Goal: Task Accomplishment & Management: Use online tool/utility

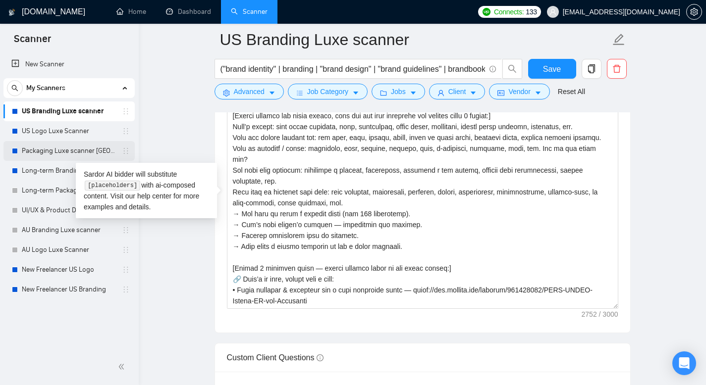
scroll to position [131, 0]
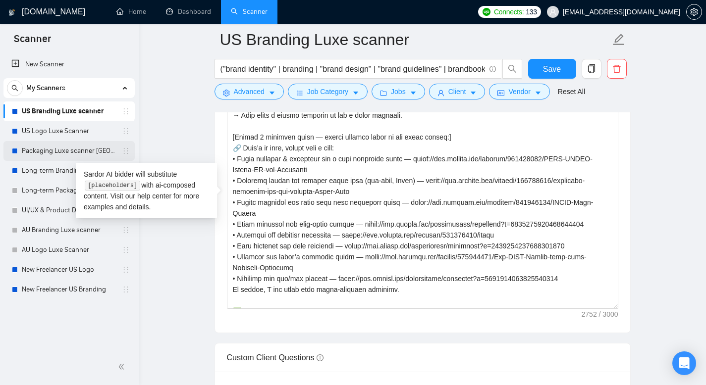
click at [70, 150] on link "Packaging Luxe scanner [GEOGRAPHIC_DATA]" at bounding box center [69, 151] width 94 height 20
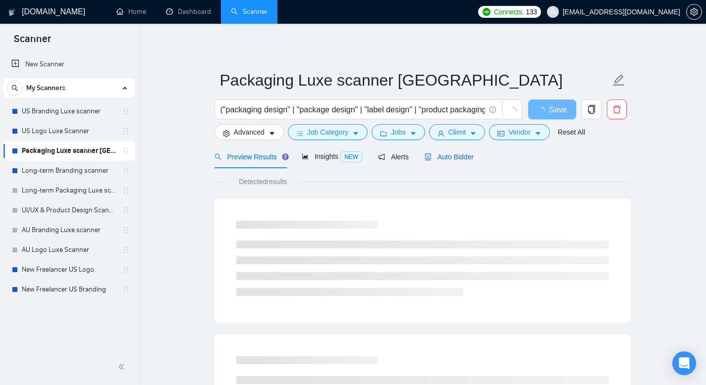
click at [455, 158] on span "Auto Bidder" at bounding box center [448, 157] width 49 height 8
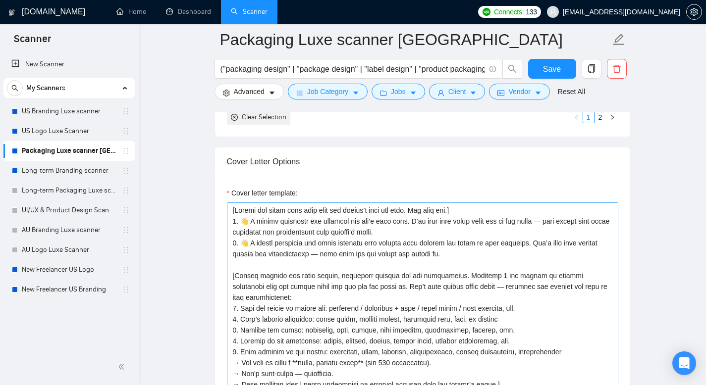
scroll to position [1103, 0]
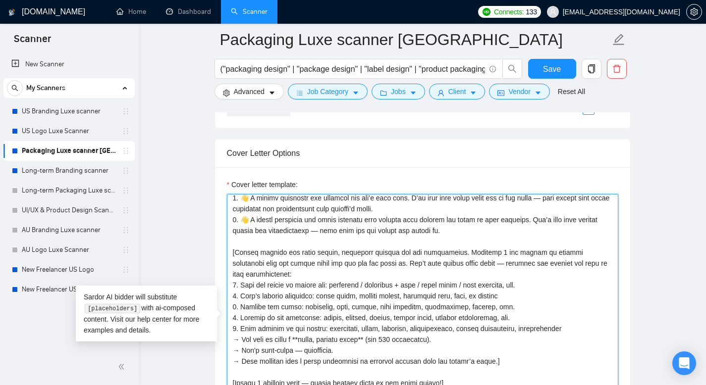
drag, startPoint x: 242, startPoint y: 251, endPoint x: 247, endPoint y: 245, distance: 7.0
click at [247, 245] on textarea "Cover letter template:" at bounding box center [422, 305] width 391 height 223
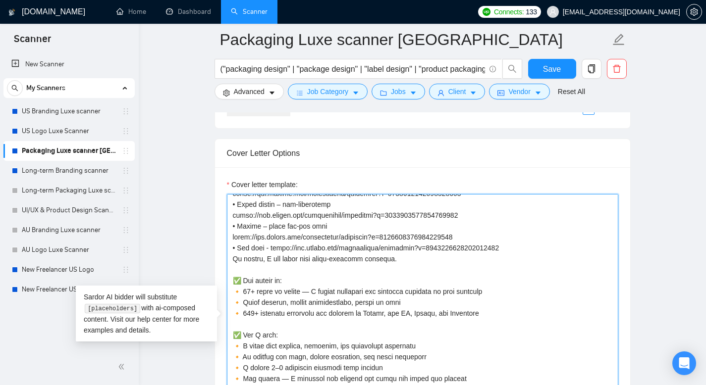
scroll to position [329, 0]
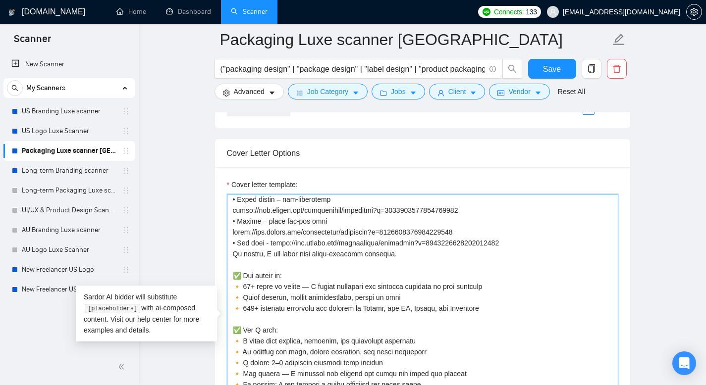
drag, startPoint x: 233, startPoint y: 247, endPoint x: 409, endPoint y: 280, distance: 179.4
click at [409, 280] on textarea "Cover letter template:" at bounding box center [422, 305] width 391 height 223
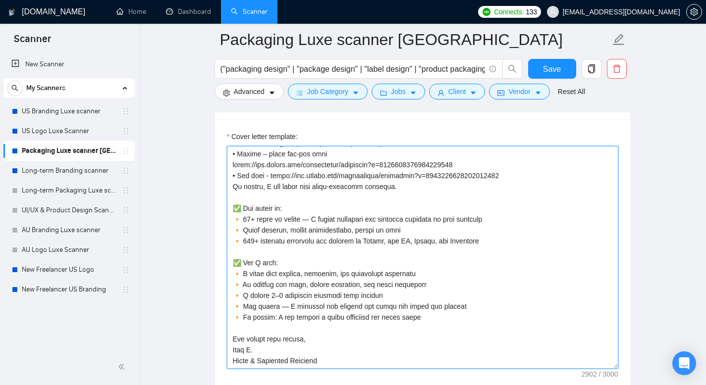
scroll to position [1150, 0]
drag, startPoint x: 340, startPoint y: 352, endPoint x: 228, endPoint y: 220, distance: 173.6
click at [228, 220] on textarea "Cover letter template:" at bounding box center [422, 258] width 391 height 223
